Goal: Information Seeking & Learning: Learn about a topic

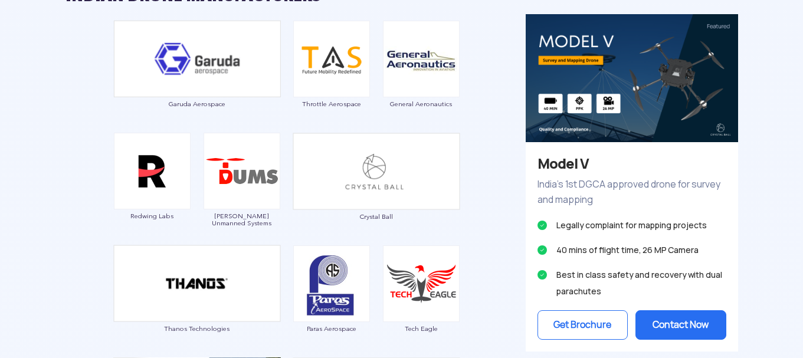
scroll to position [663, 0]
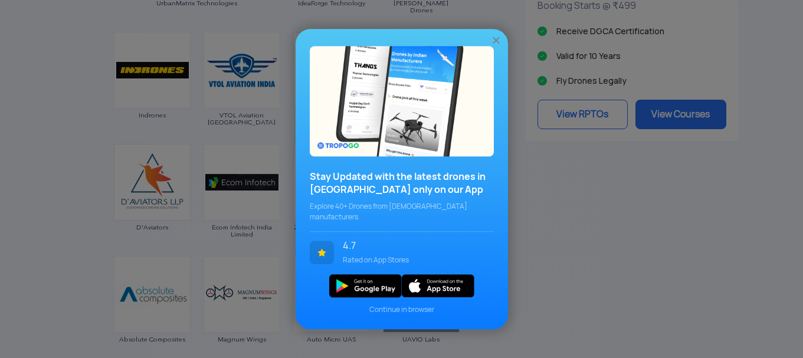
scroll to position [1352, 0]
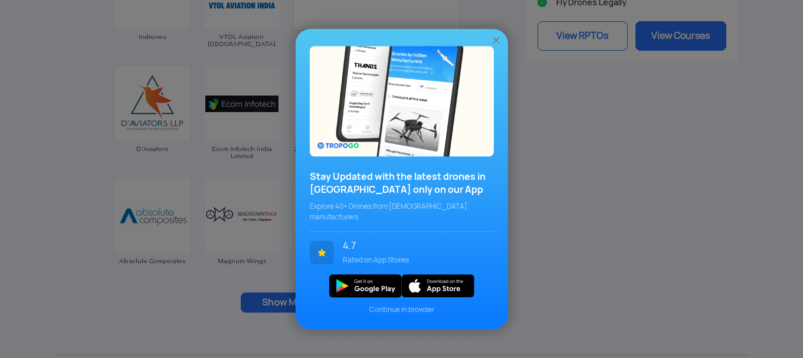
click at [408, 304] on span "Continue in browser" at bounding box center [402, 309] width 184 height 11
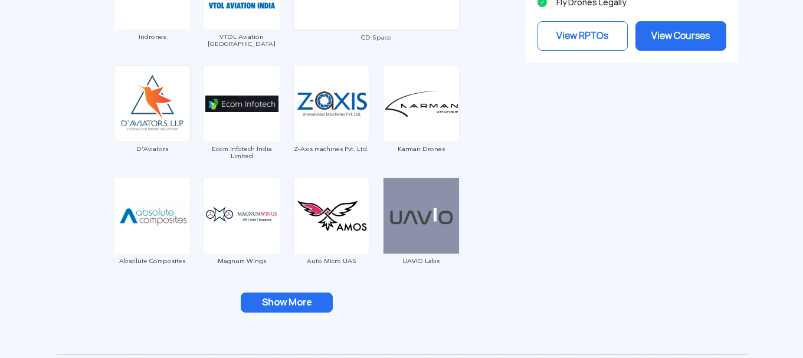
click at [290, 306] on button "Show More" at bounding box center [287, 303] width 92 height 20
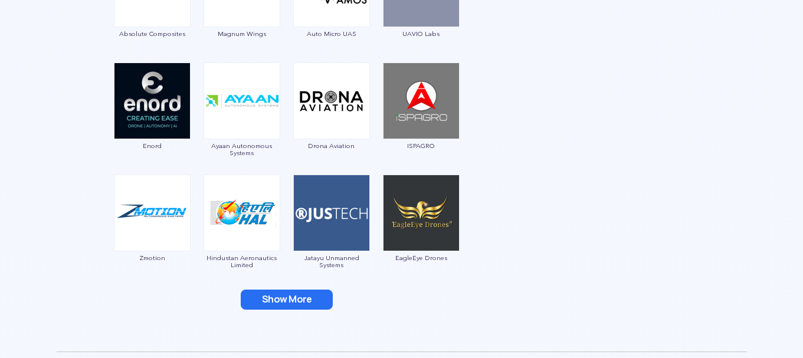
scroll to position [1667, 0]
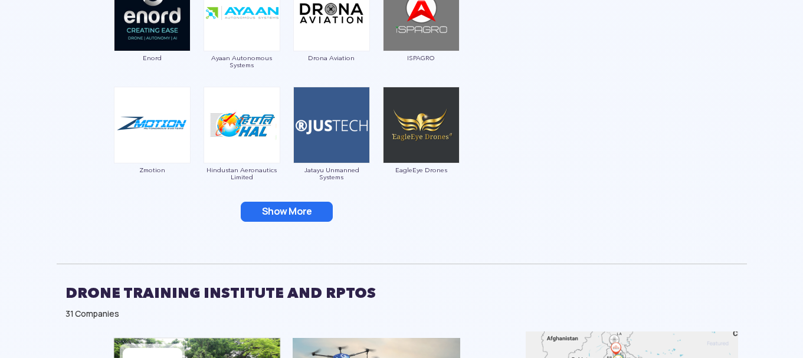
click at [284, 219] on button "Show More" at bounding box center [287, 212] width 92 height 20
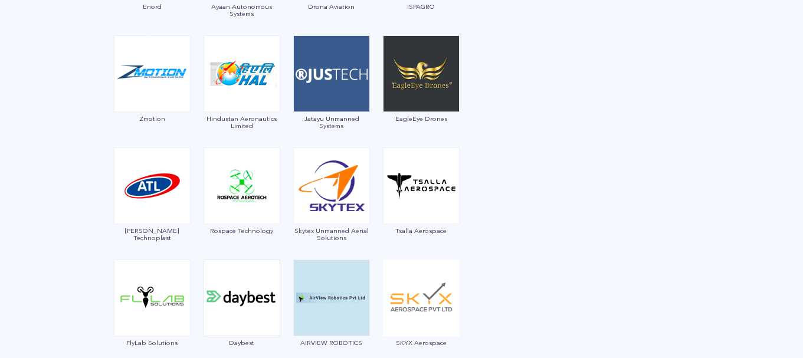
scroll to position [1824, 0]
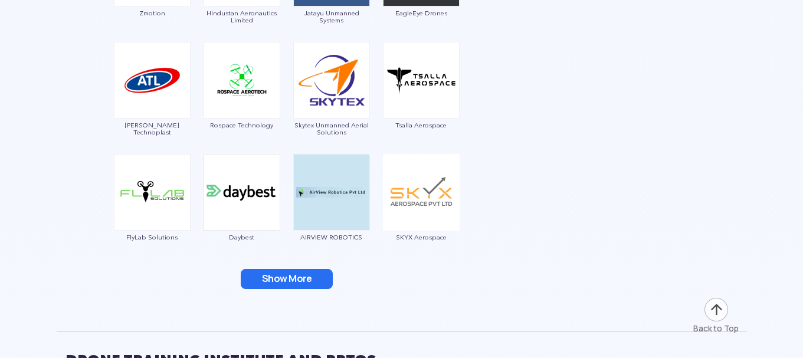
click at [288, 282] on button "Show More" at bounding box center [287, 279] width 92 height 20
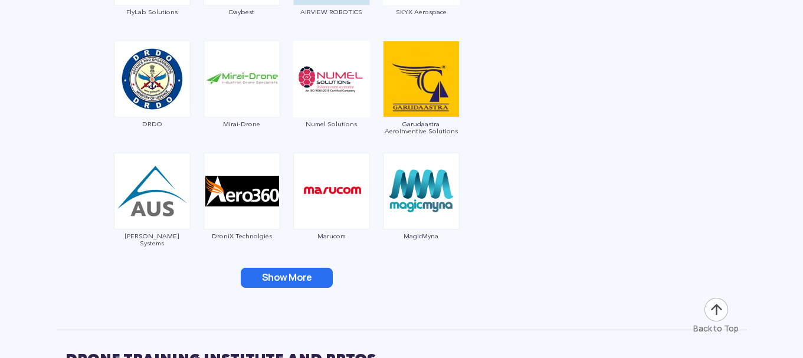
scroll to position [1982, 0]
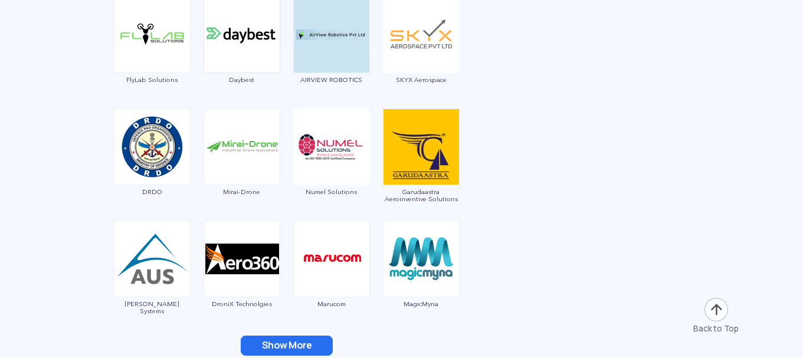
drag, startPoint x: 300, startPoint y: 352, endPoint x: 554, endPoint y: 252, distance: 272.5
click at [300, 352] on button "Show More" at bounding box center [287, 346] width 92 height 20
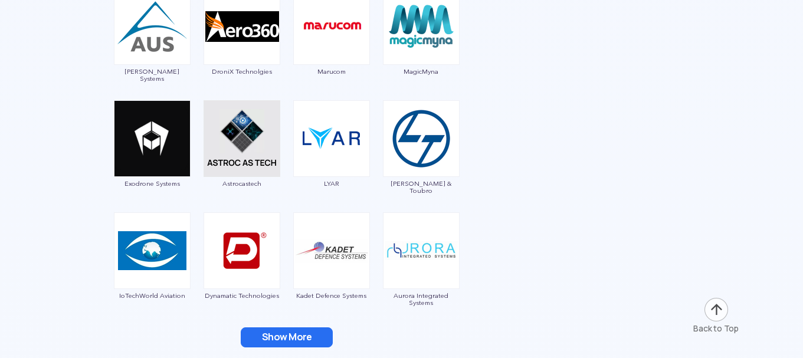
scroll to position [2218, 0]
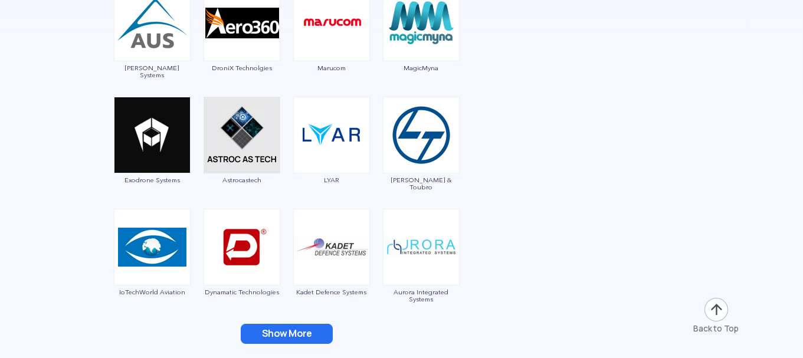
click at [306, 337] on button "Show More" at bounding box center [287, 334] width 92 height 20
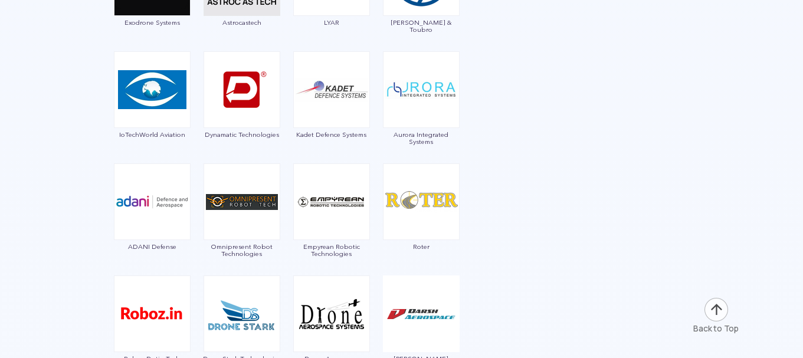
scroll to position [2454, 0]
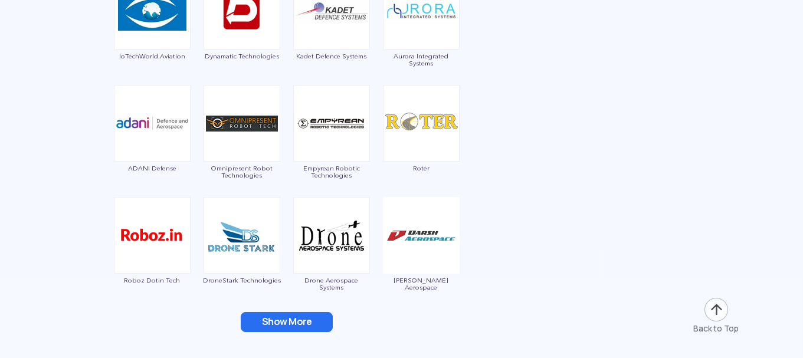
click at [278, 323] on button "Show More" at bounding box center [287, 322] width 92 height 20
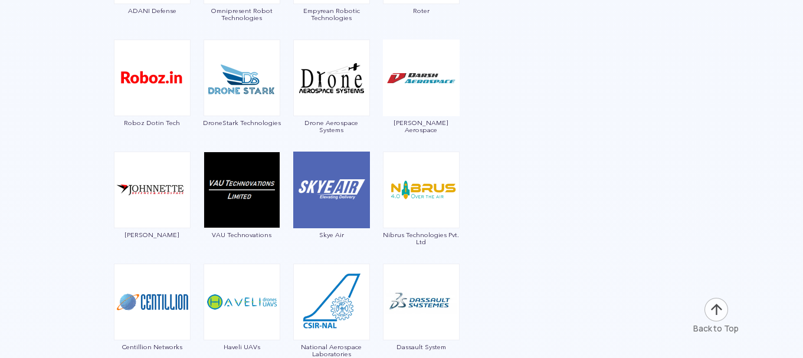
scroll to position [2689, 0]
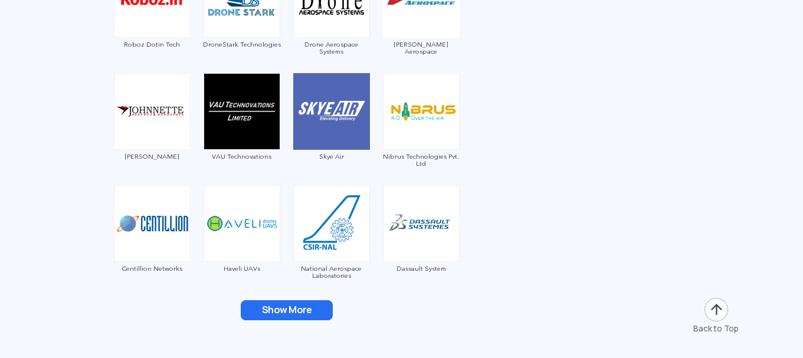
click at [292, 312] on button "Show More" at bounding box center [287, 310] width 92 height 20
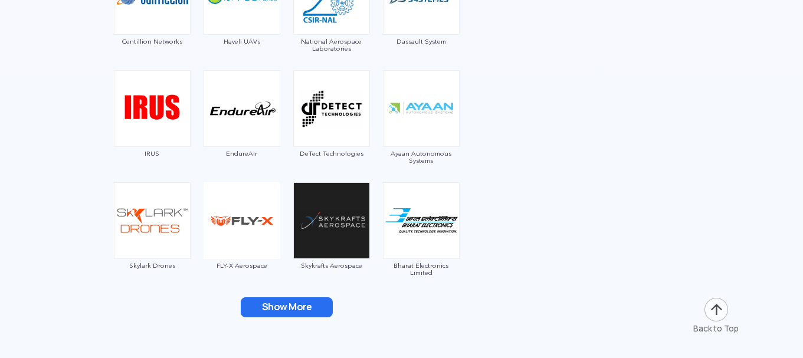
scroll to position [2925, 0]
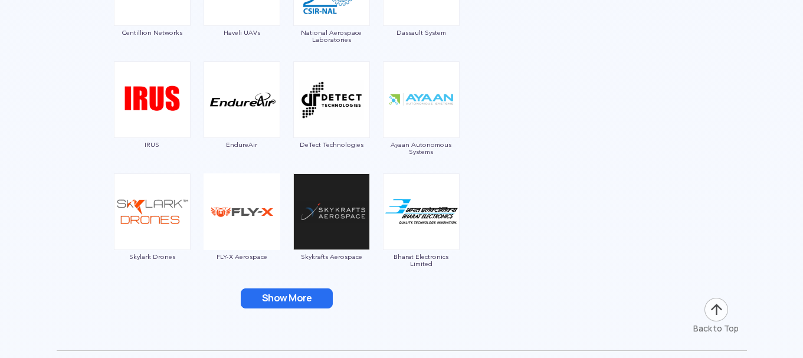
click at [297, 304] on button "Show More" at bounding box center [287, 298] width 92 height 20
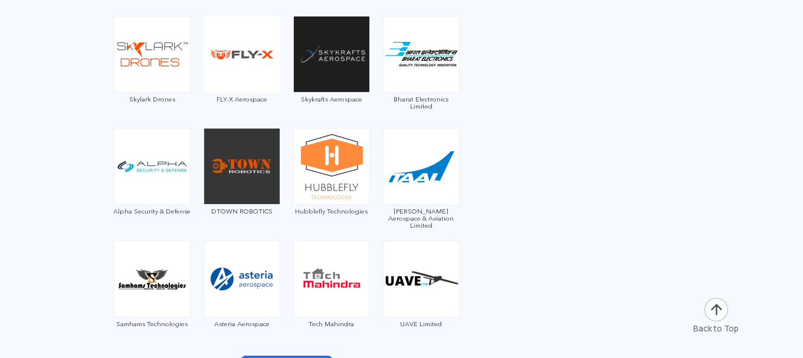
scroll to position [3161, 0]
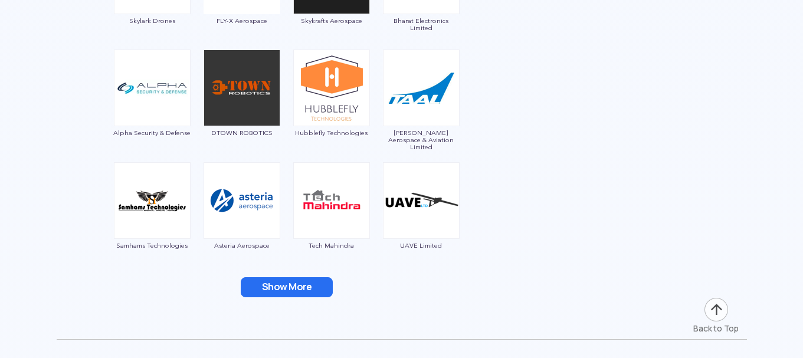
click at [289, 294] on button "Show More" at bounding box center [287, 287] width 92 height 20
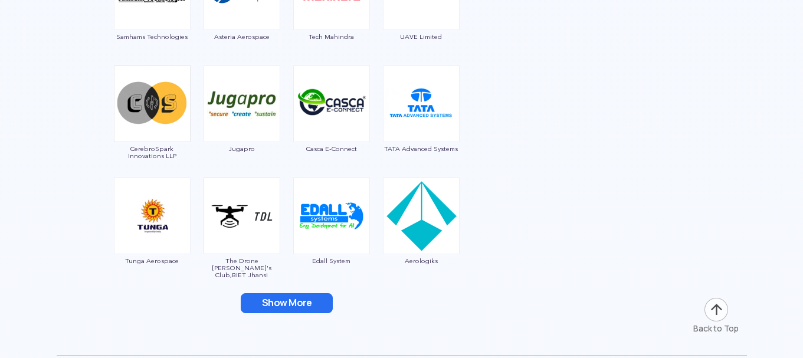
scroll to position [3397, 0]
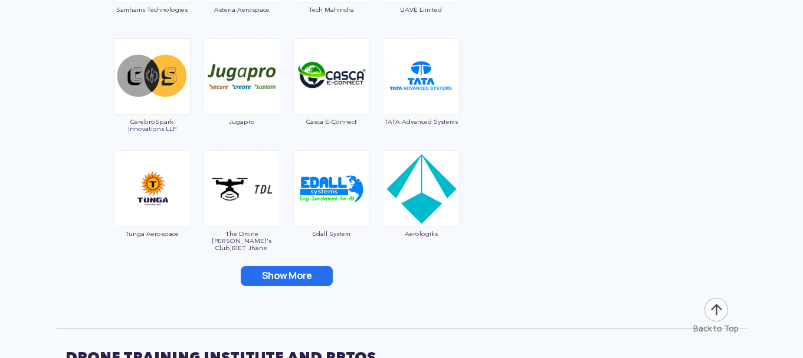
click at [290, 284] on button "Show More" at bounding box center [287, 276] width 92 height 20
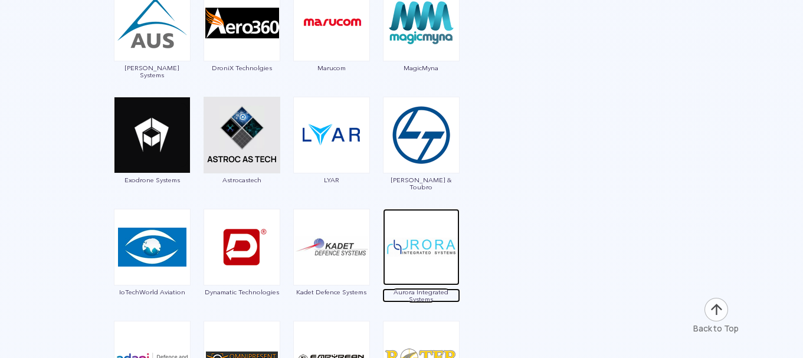
scroll to position [2375, 0]
